Goal: Information Seeking & Learning: Understand process/instructions

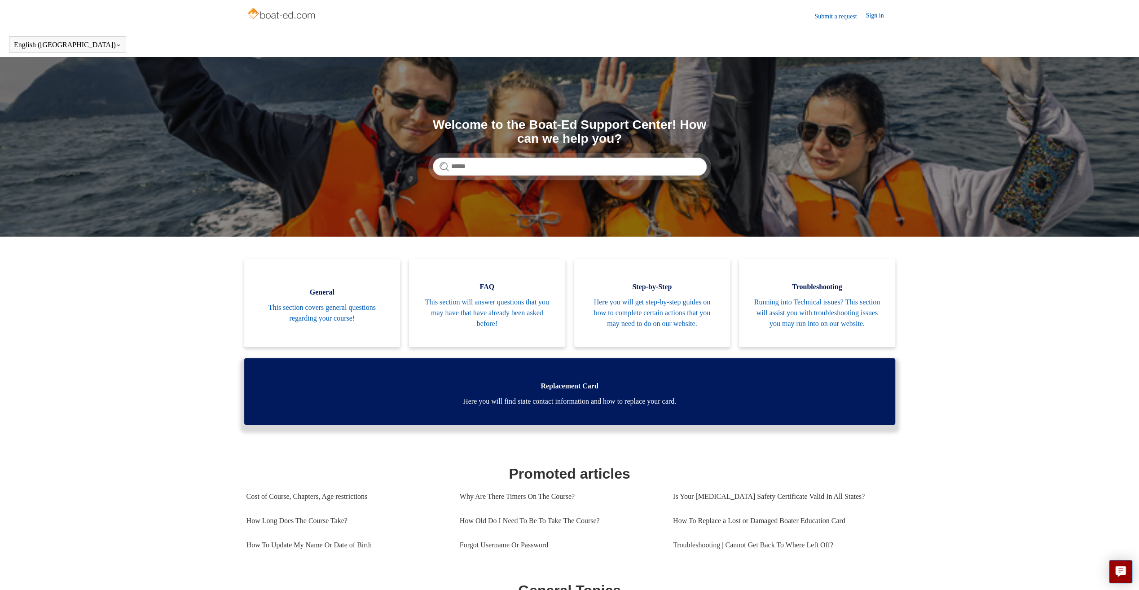
click at [555, 407] on span "Here you will find state contact information and how to replace your card." at bounding box center [570, 401] width 624 height 11
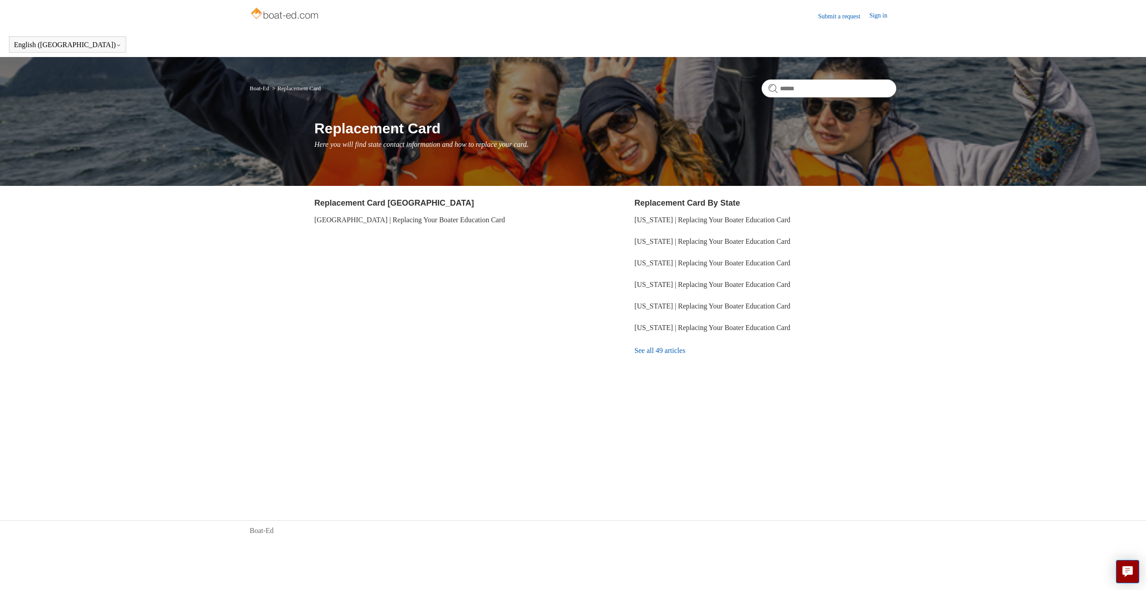
click at [651, 348] on link "See all 49 articles" at bounding box center [766, 351] width 262 height 24
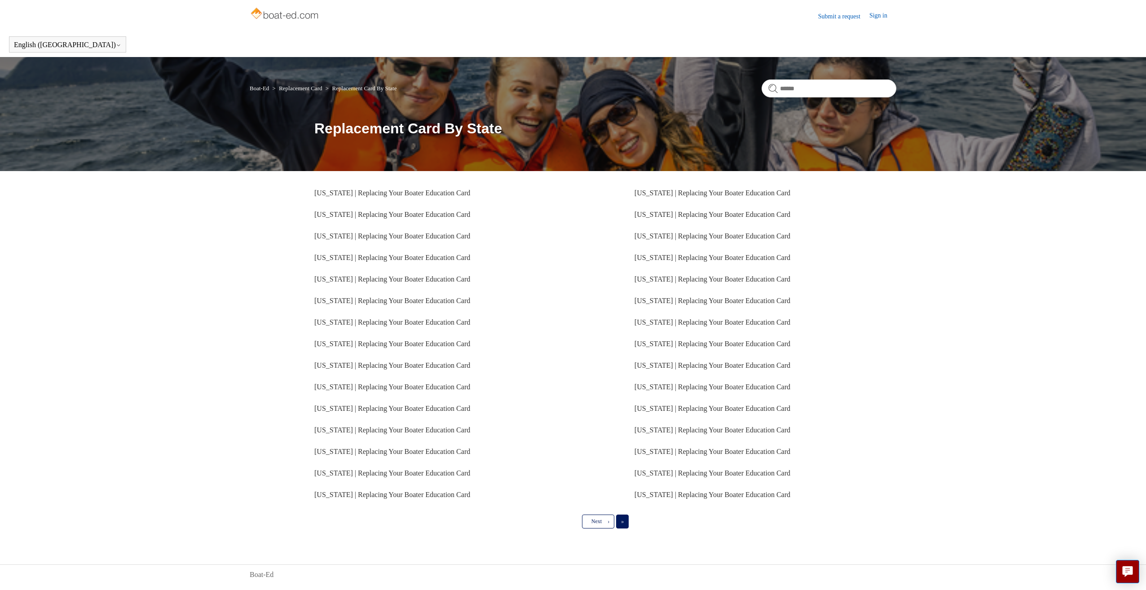
click at [622, 525] on link "Last »" at bounding box center [622, 521] width 13 height 13
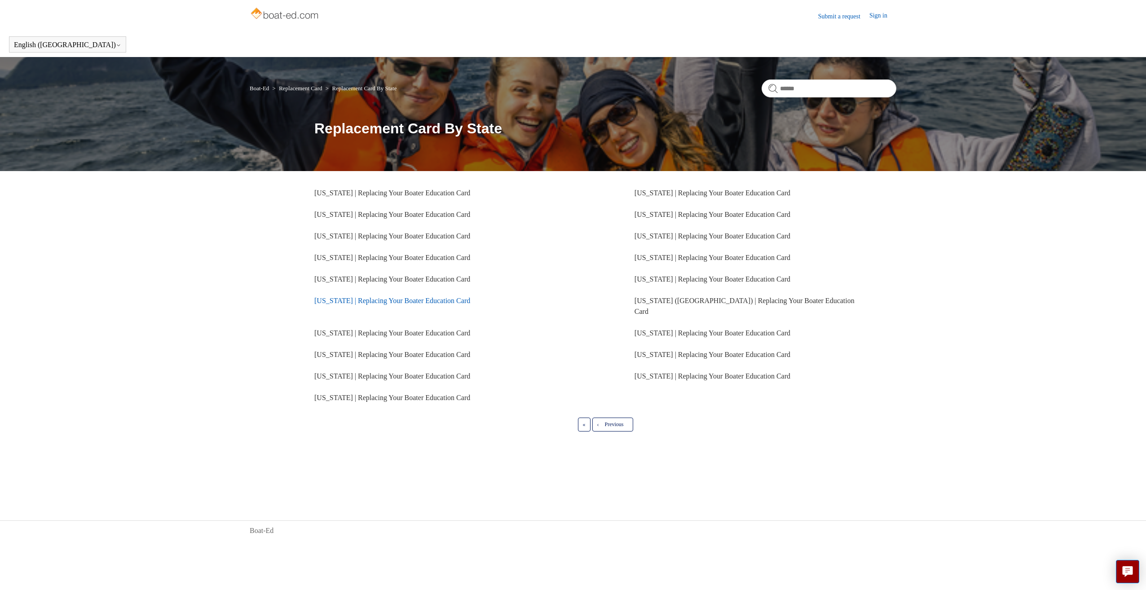
click at [412, 300] on link "Florida | Replacing Your Boater Education Card" at bounding box center [392, 301] width 156 height 8
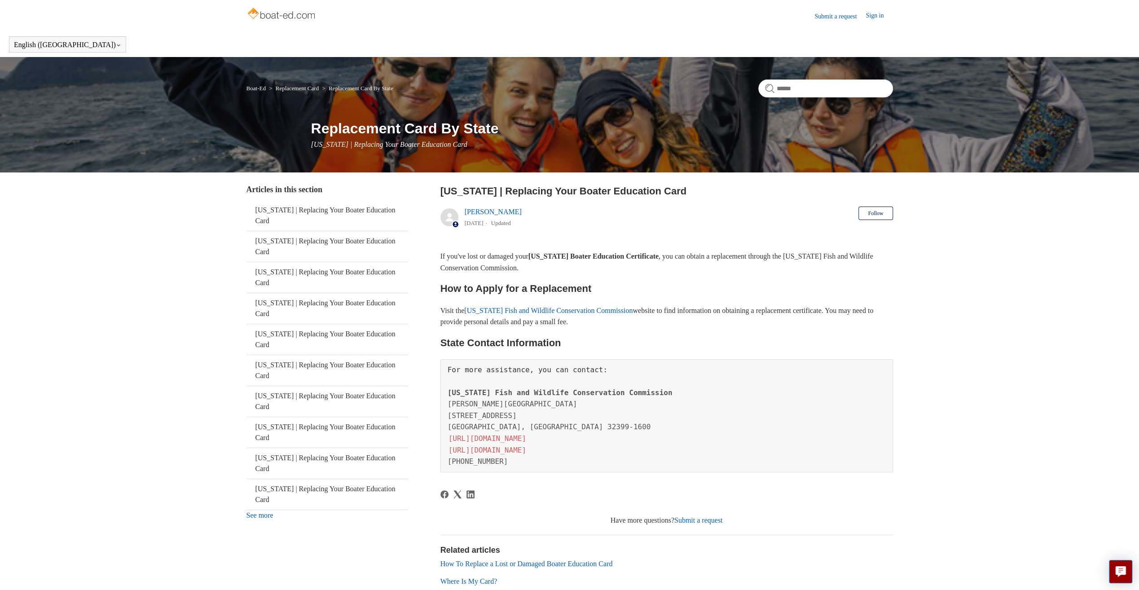
click at [700, 519] on link "Submit a request" at bounding box center [699, 520] width 49 height 8
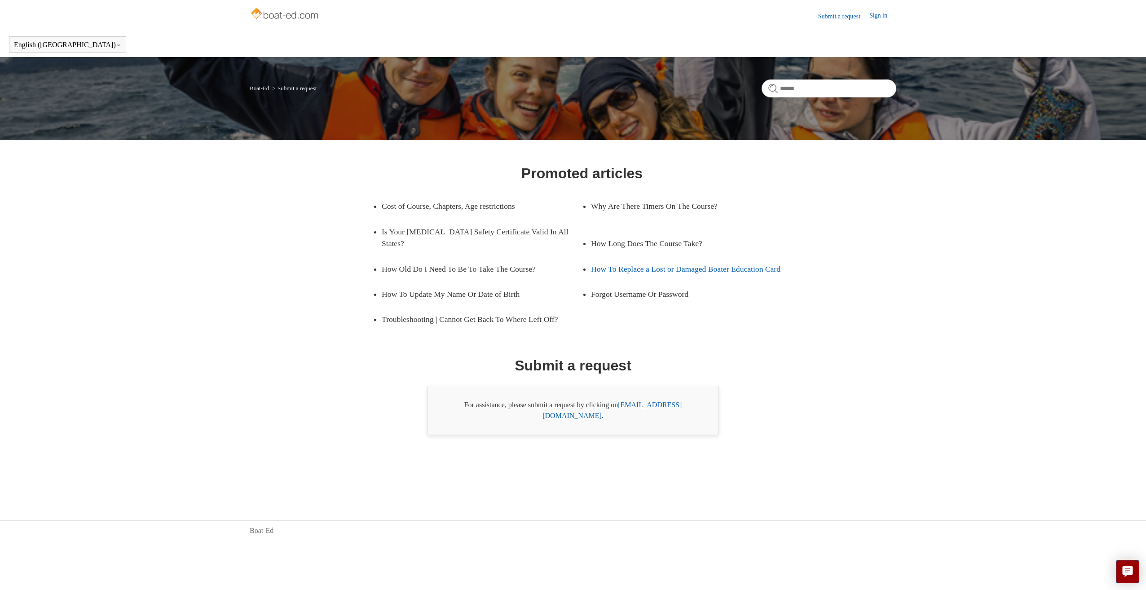
drag, startPoint x: 680, startPoint y: 260, endPoint x: 671, endPoint y: 281, distance: 22.5
click at [680, 260] on link "How To Replace a Lost or Damaged Boater Education Card" at bounding box center [691, 268] width 200 height 25
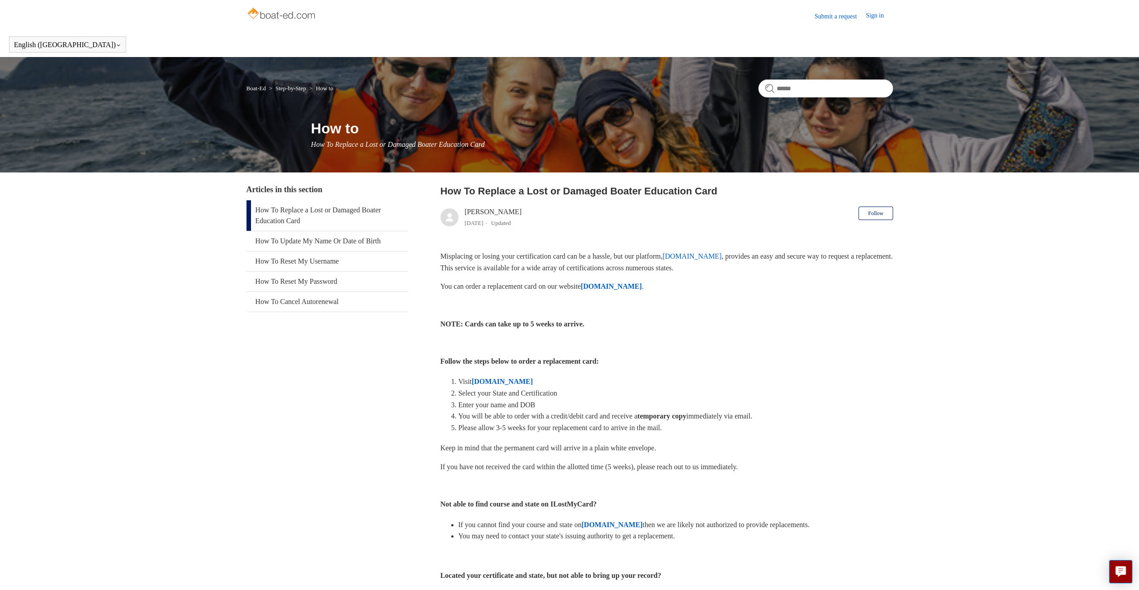
click at [618, 286] on strong "[DOMAIN_NAME]" at bounding box center [611, 286] width 61 height 8
